Goal: Transaction & Acquisition: Purchase product/service

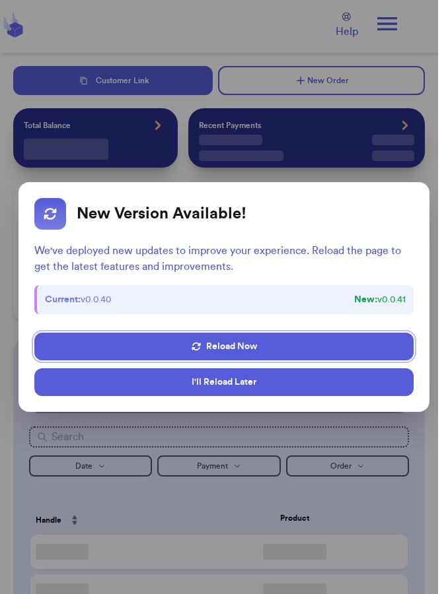
checkbox input "false"
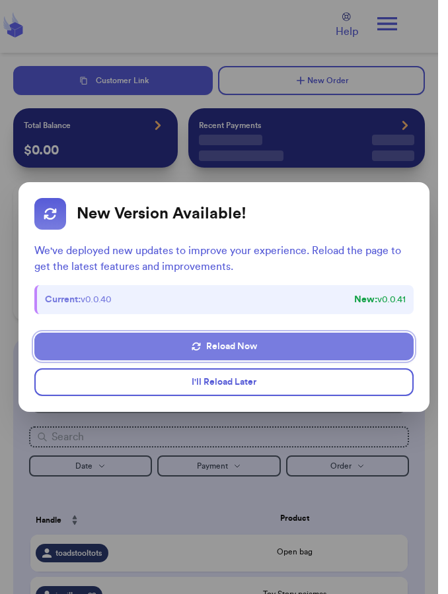
click at [242, 345] on button "Reload Now" at bounding box center [223, 347] width 379 height 28
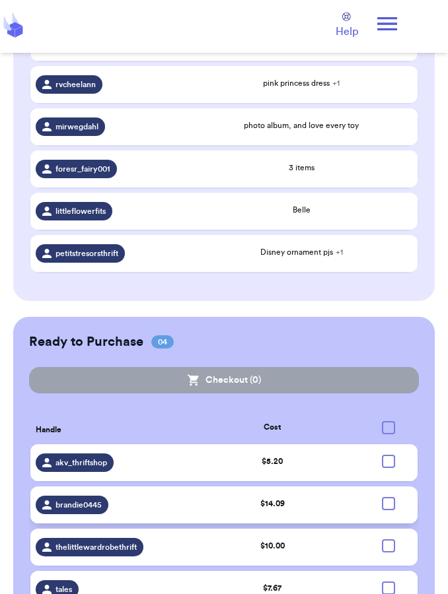
scroll to position [625, 0]
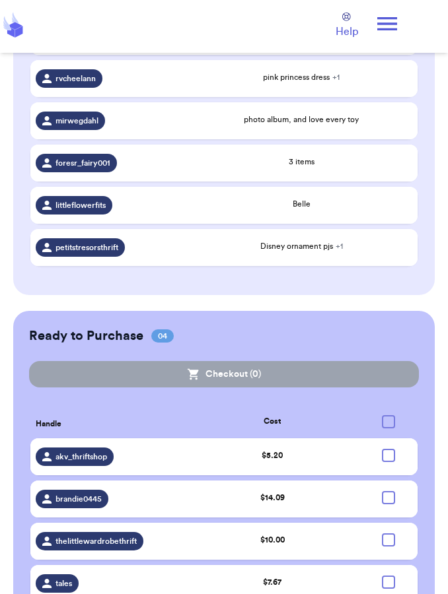
click at [391, 424] on div at bounding box center [388, 421] width 13 height 13
click at [388, 415] on input "checkbox" at bounding box center [387, 415] width 1 height 1
checkbox input "true"
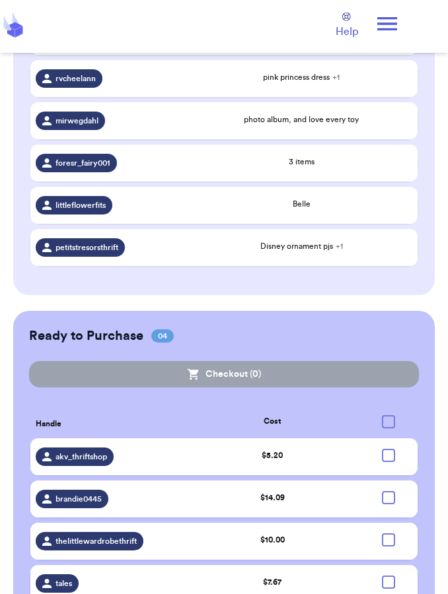
checkbox input "true"
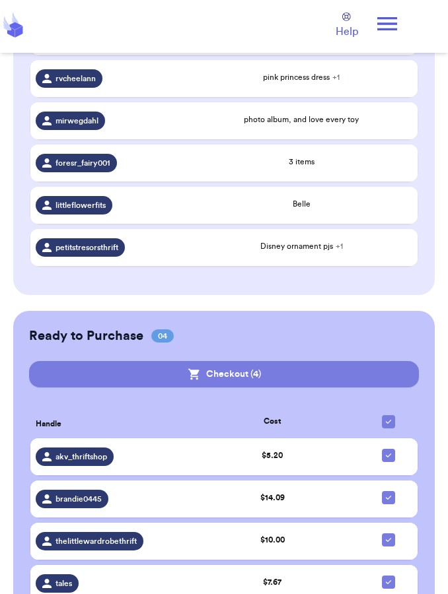
click at [236, 381] on button "Checkout ( 4 )" at bounding box center [223, 374] width 389 height 26
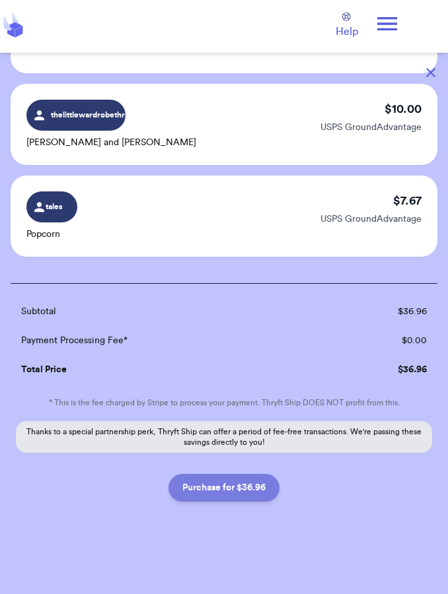
scroll to position [222, 0]
click at [228, 490] on button "Purchase for $36.96" at bounding box center [223, 488] width 111 height 28
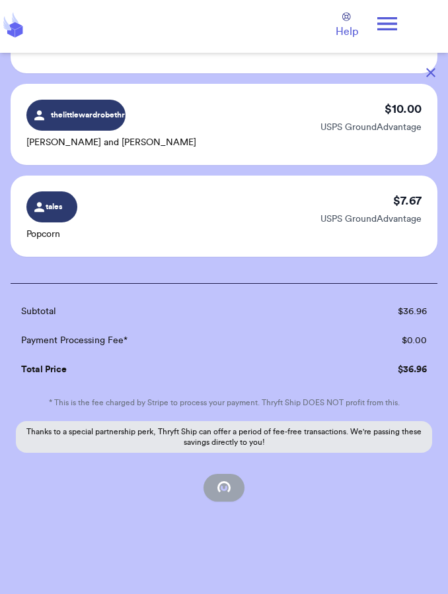
scroll to position [103, 0]
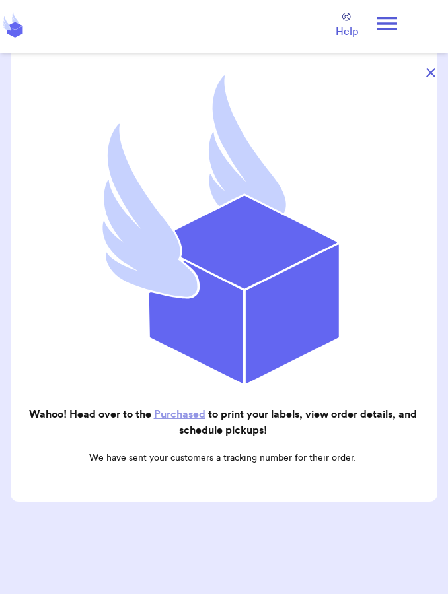
click at [388, 30] on icon at bounding box center [387, 24] width 26 height 26
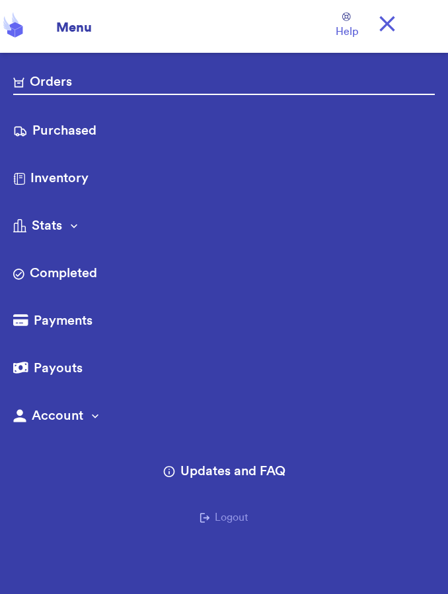
click at [33, 121] on link "Purchased" at bounding box center [223, 131] width 421 height 21
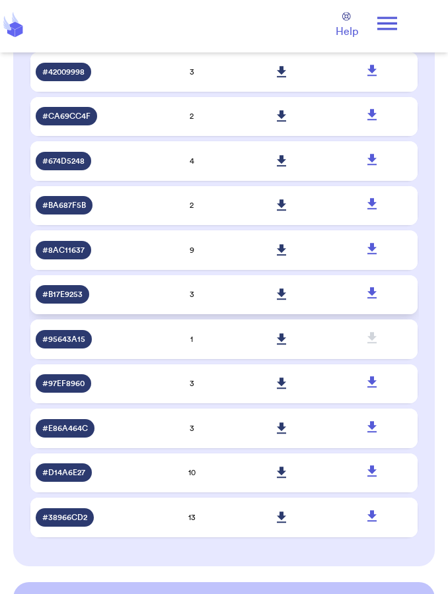
scroll to position [763, 0]
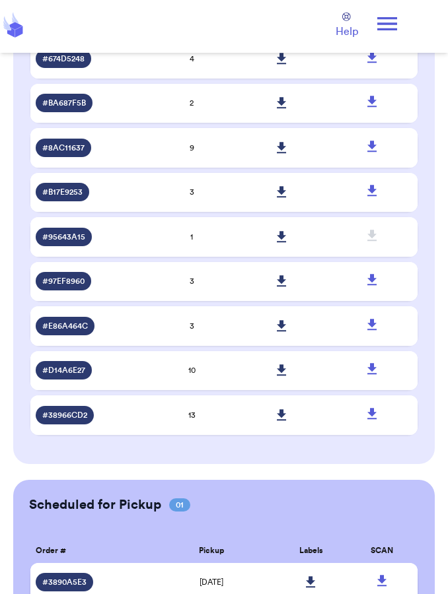
click at [251, 593] on td "10/2/2025" at bounding box center [211, 583] width 129 height 40
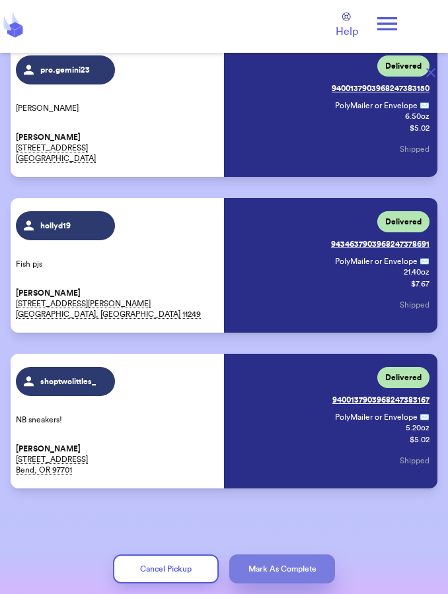
scroll to position [565, 0]
click at [288, 554] on button "Mark As Complete" at bounding box center [282, 568] width 106 height 29
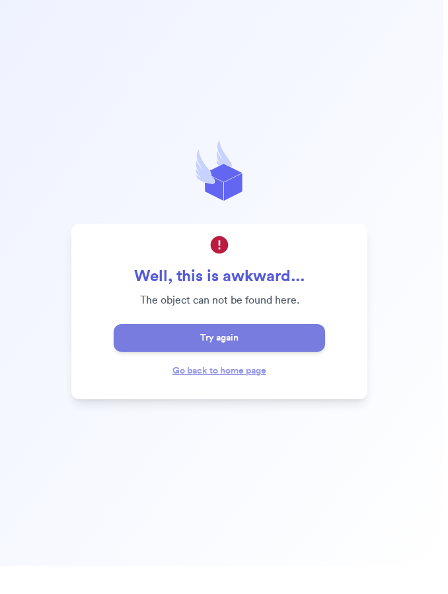
scroll to position [53, 0]
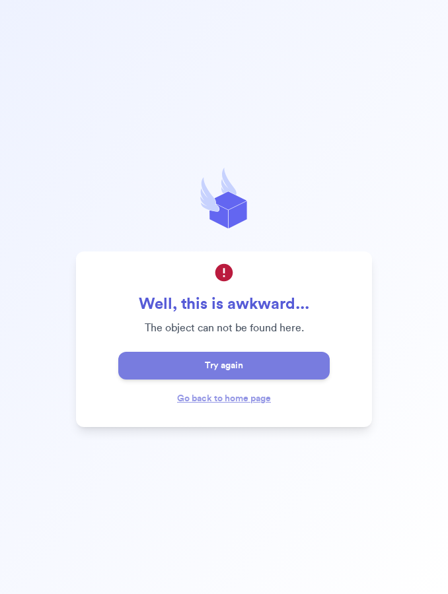
click at [222, 352] on button "Try again" at bounding box center [223, 366] width 211 height 28
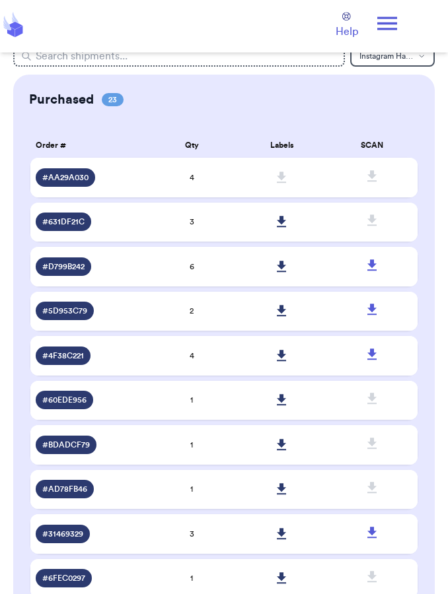
scroll to position [0, 0]
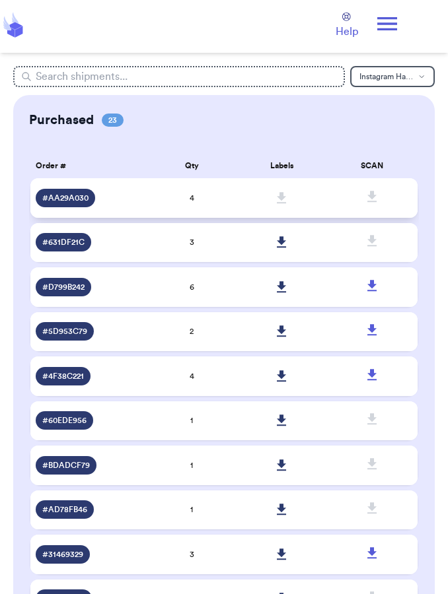
click at [226, 209] on td "4" at bounding box center [192, 198] width 90 height 40
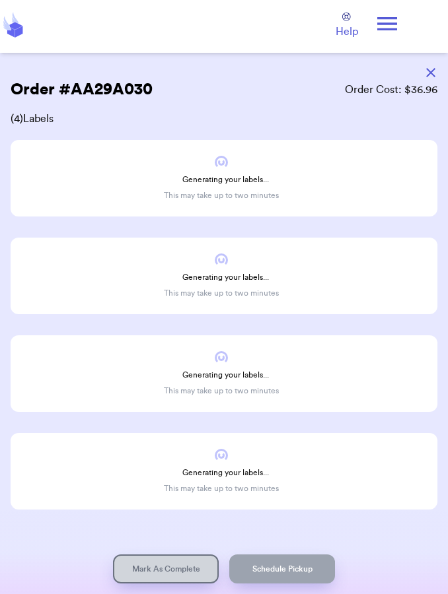
click at [388, 24] on icon at bounding box center [387, 23] width 20 height 13
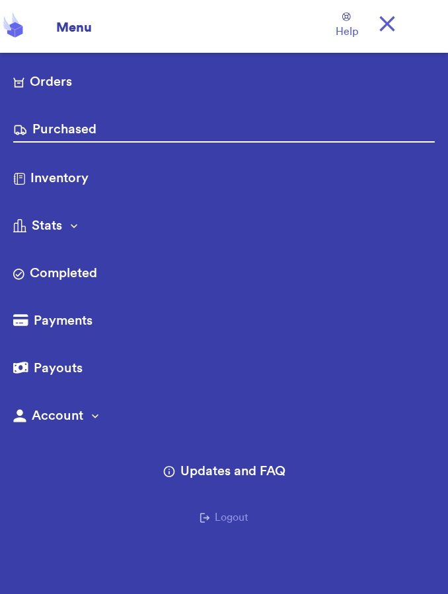
click at [86, 86] on link "Orders" at bounding box center [223, 83] width 421 height 21
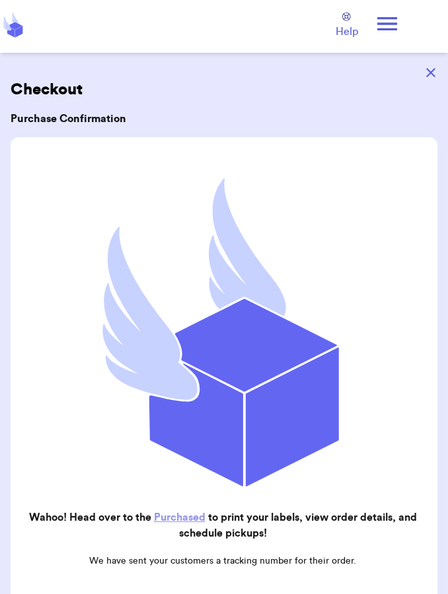
click at [13, 33] on icon at bounding box center [11, 33] width 8 height 10
